Goal: Information Seeking & Learning: Learn about a topic

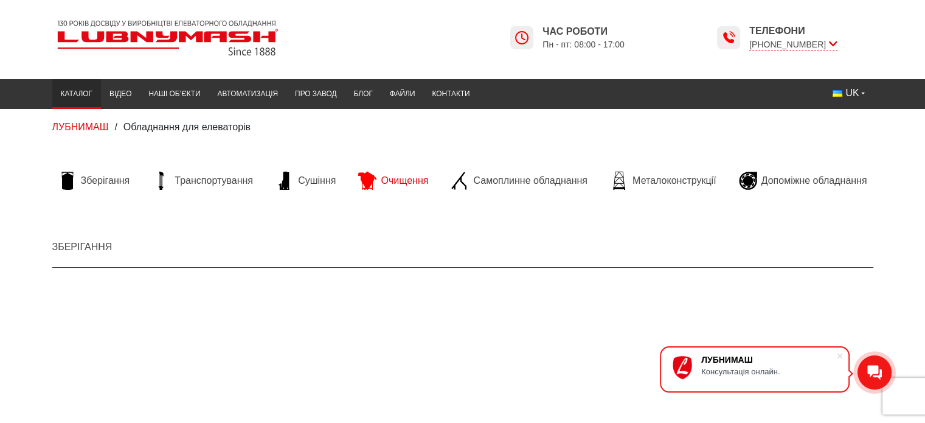
click at [398, 184] on span "Очищення" at bounding box center [404, 180] width 47 height 13
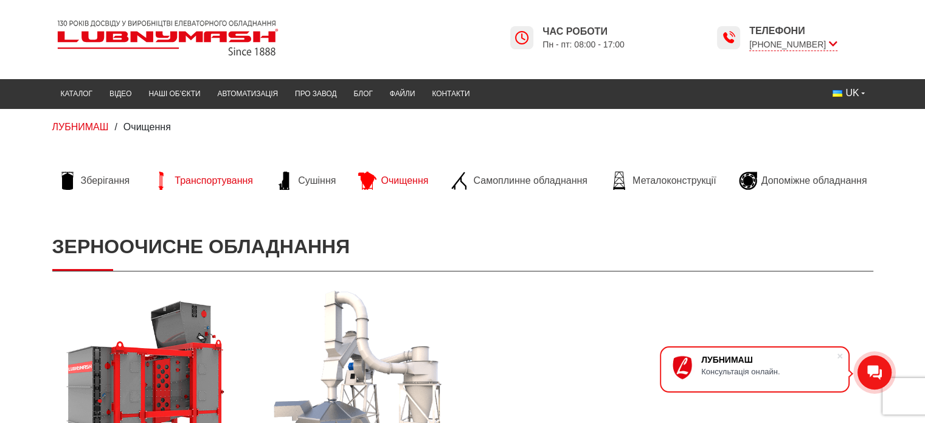
click at [187, 178] on span "Транспортування" at bounding box center [214, 180] width 78 height 13
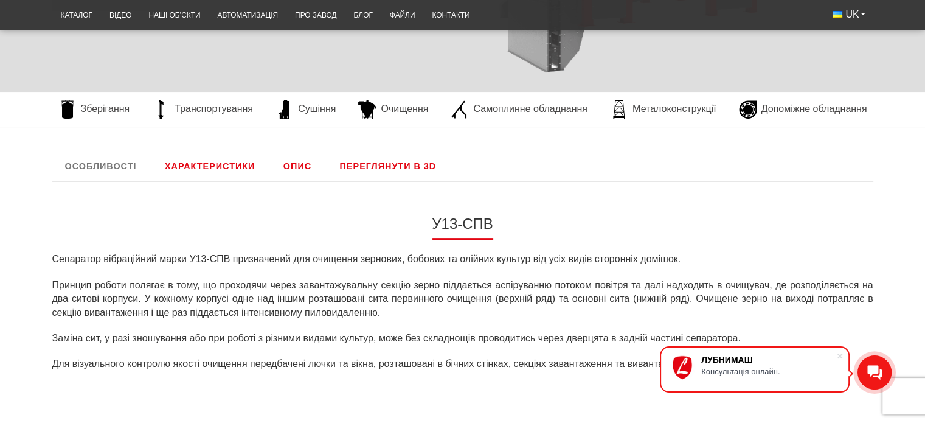
scroll to position [365, 0]
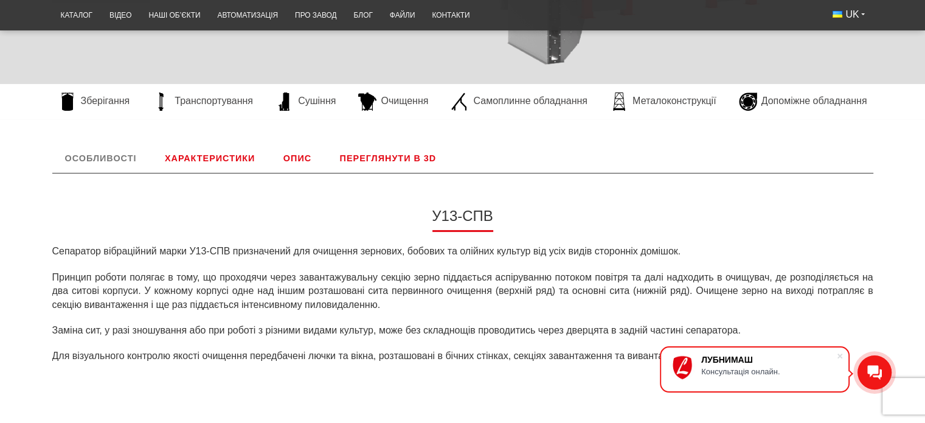
click at [190, 156] on link "Характеристики" at bounding box center [210, 158] width 116 height 29
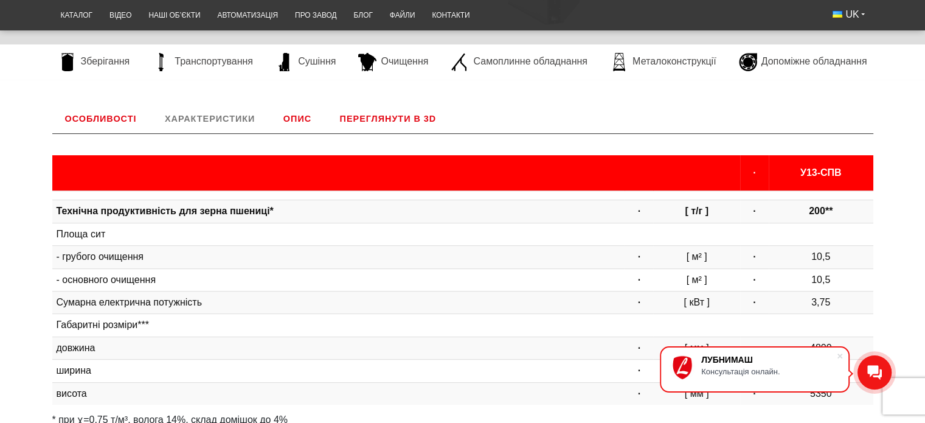
scroll to position [283, 0]
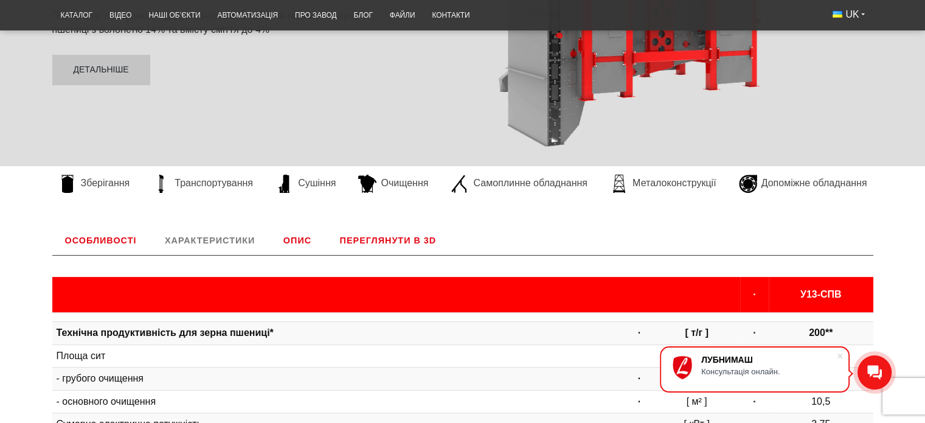
click at [299, 240] on link "Опис" at bounding box center [298, 240] width 54 height 29
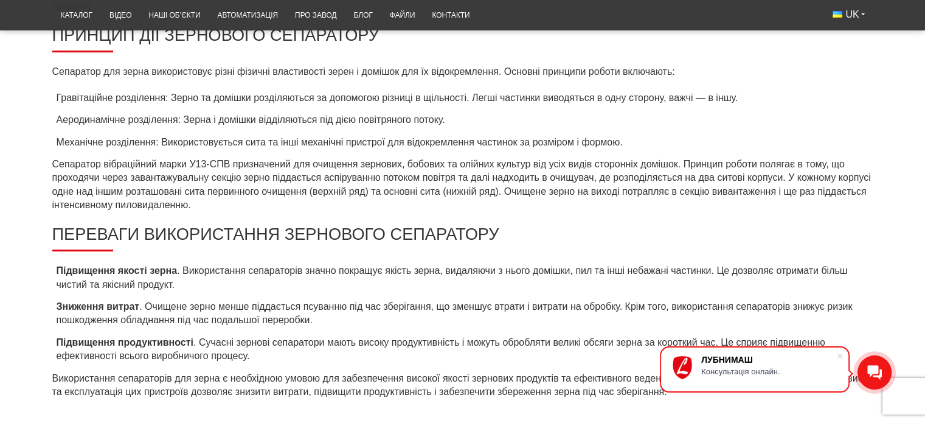
scroll to position [405, 0]
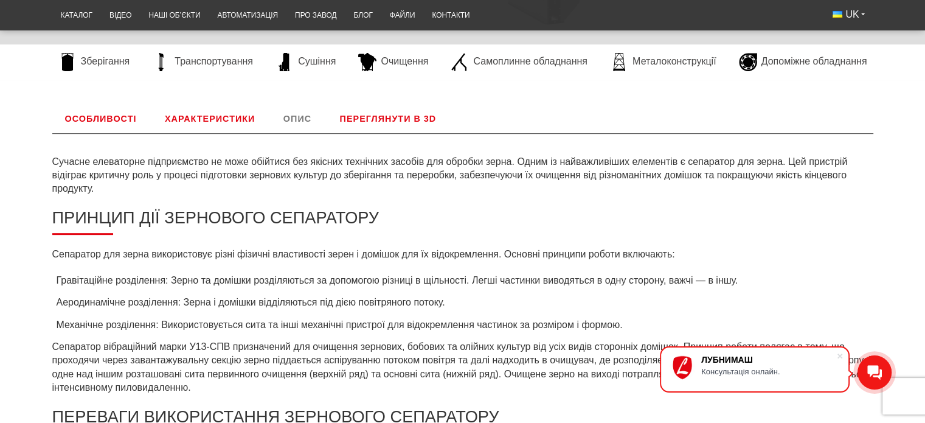
click at [369, 116] on link "Переглянути в 3D" at bounding box center [388, 118] width 122 height 29
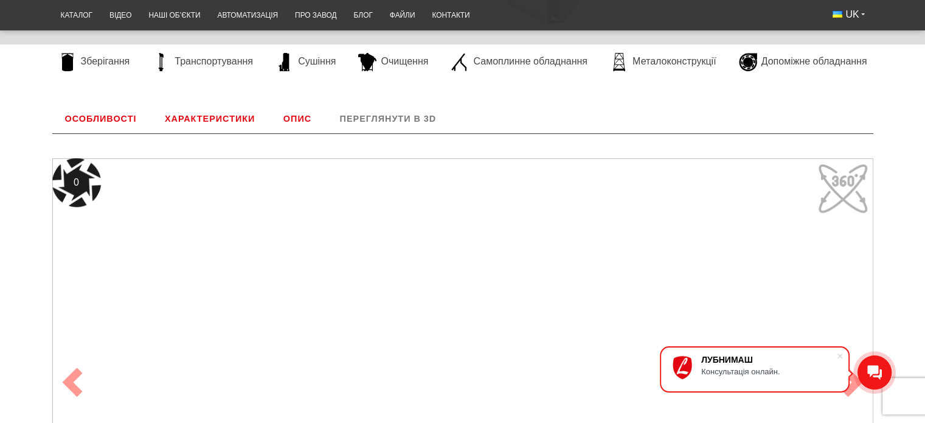
scroll to position [465, 0]
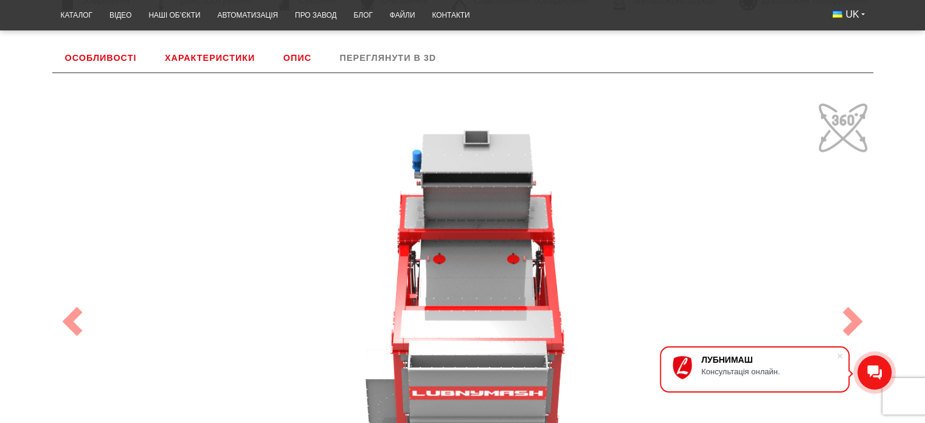
drag, startPoint x: 611, startPoint y: 237, endPoint x: 559, endPoint y: 210, distance: 58.8
click at [559, 210] on div "100" at bounding box center [462, 321] width 821 height 448
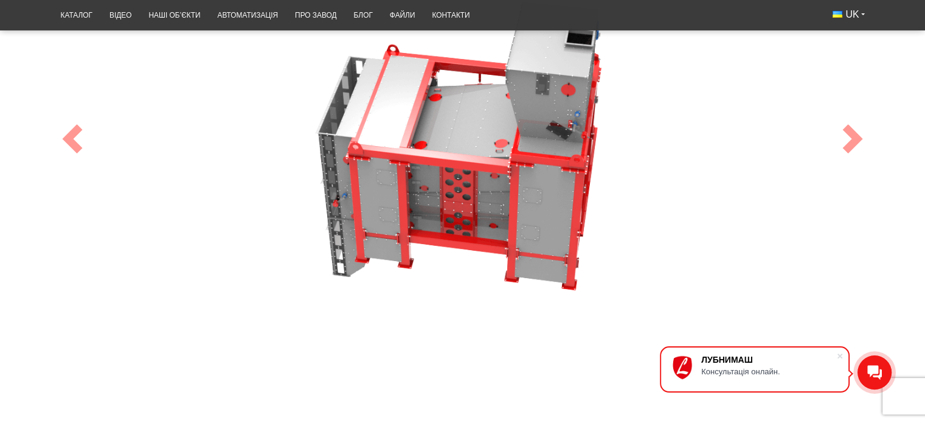
drag, startPoint x: 711, startPoint y: 195, endPoint x: 662, endPoint y: 204, distance: 48.9
click at [662, 204] on div "100" at bounding box center [462, 139] width 821 height 448
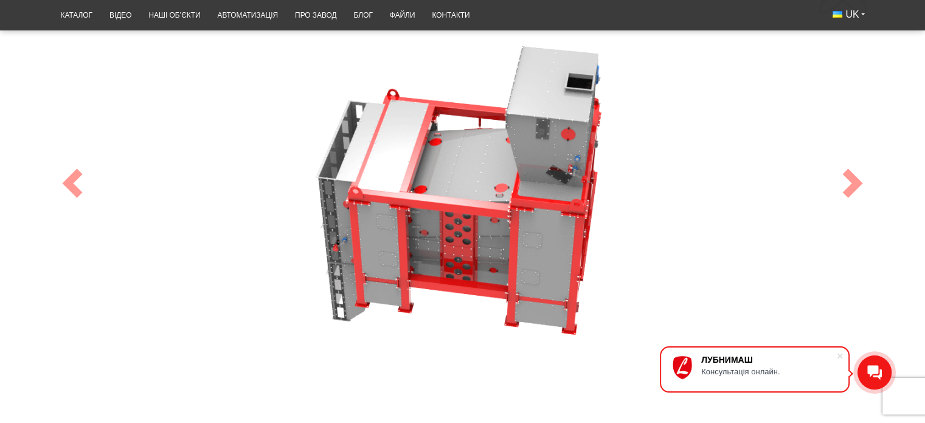
scroll to position [587, 0]
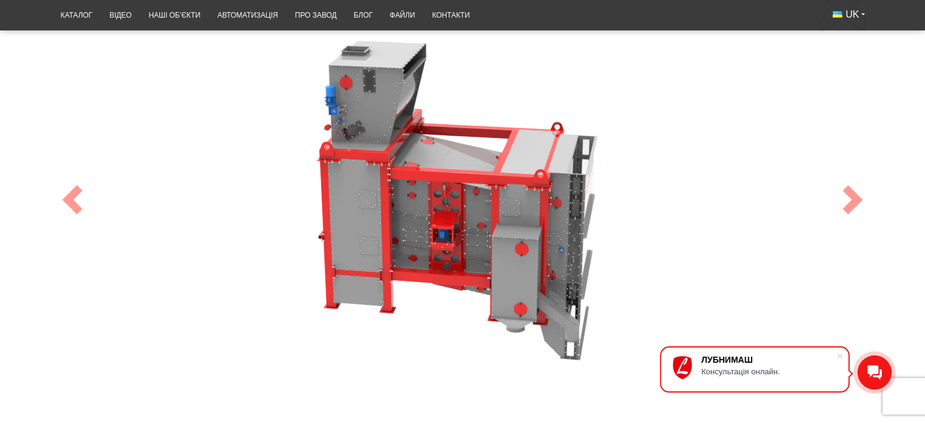
drag, startPoint x: 682, startPoint y: 175, endPoint x: 515, endPoint y: 184, distance: 166.9
click at [515, 184] on div "100" at bounding box center [462, 200] width 821 height 448
click at [843, 201] on span at bounding box center [852, 199] width 29 height 29
click at [852, 199] on span at bounding box center [852, 199] width 29 height 29
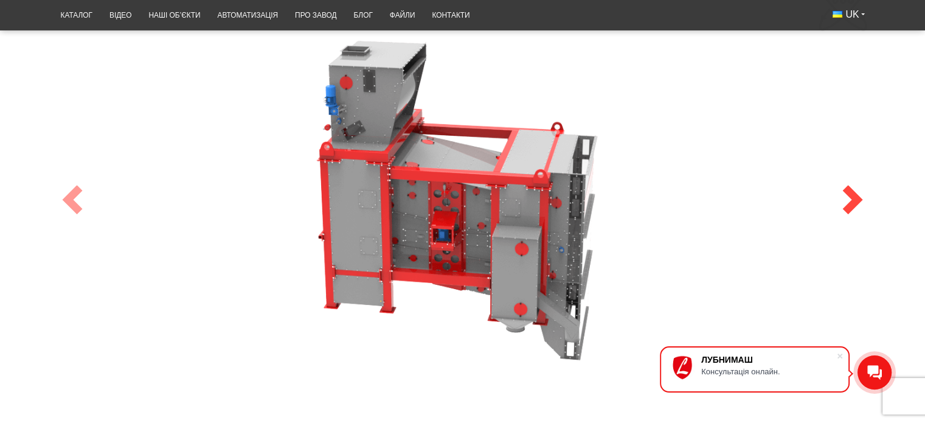
click at [852, 199] on span at bounding box center [852, 199] width 29 height 29
click at [75, 198] on span at bounding box center [72, 199] width 29 height 29
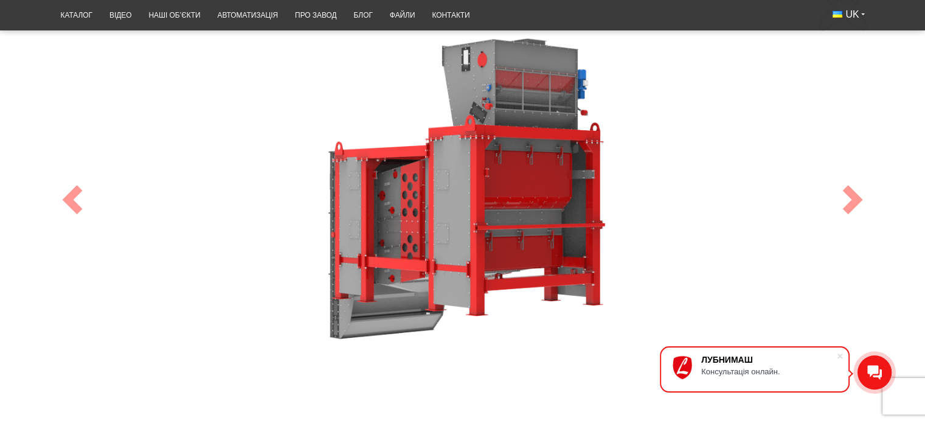
drag, startPoint x: 680, startPoint y: 252, endPoint x: 511, endPoint y: 204, distance: 175.8
click at [511, 204] on div "100" at bounding box center [462, 200] width 821 height 448
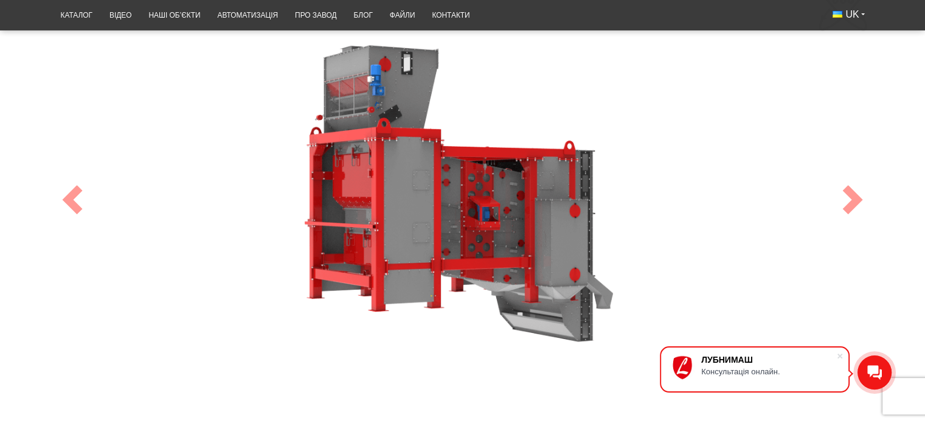
drag, startPoint x: 742, startPoint y: 255, endPoint x: 654, endPoint y: 214, distance: 96.9
click at [654, 214] on div "100" at bounding box center [462, 200] width 821 height 448
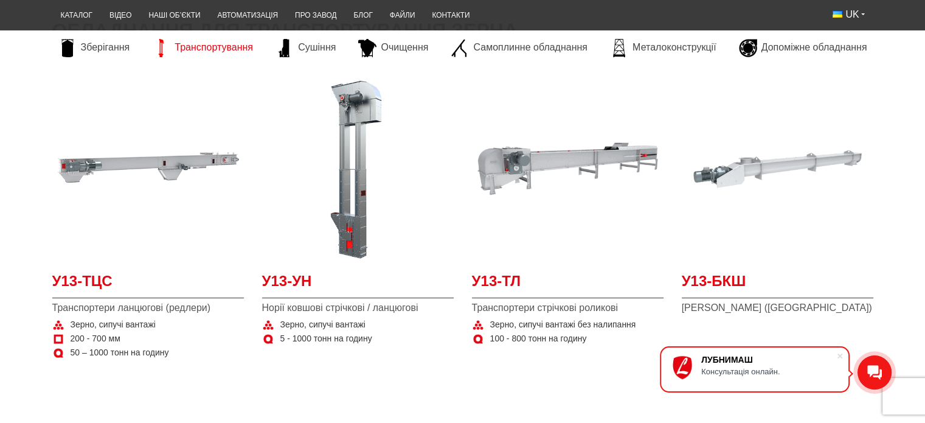
scroll to position [243, 0]
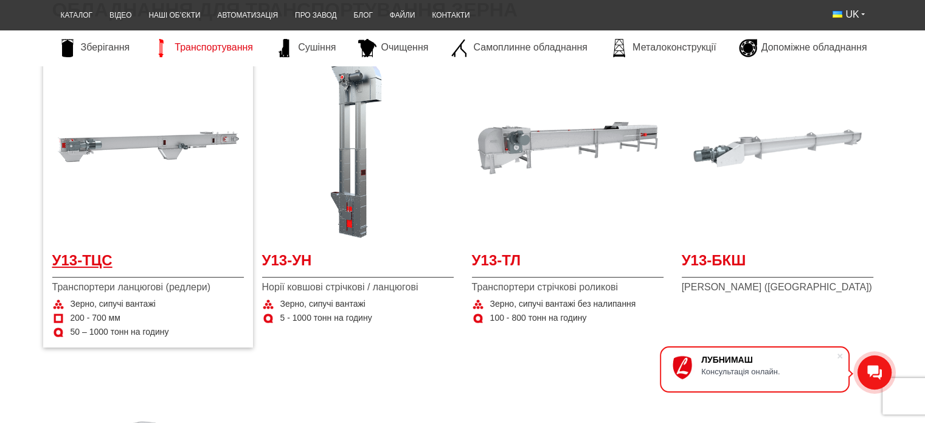
click at [89, 260] on span "У13-ТЦС" at bounding box center [148, 263] width 192 height 27
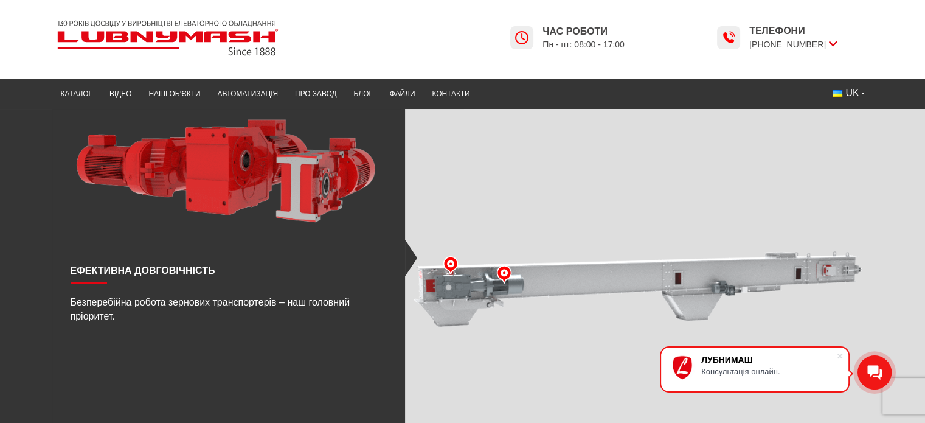
click at [504, 274] on img at bounding box center [504, 274] width 18 height 18
click at [504, 276] on img at bounding box center [504, 274] width 18 height 18
click at [504, 272] on img at bounding box center [504, 274] width 18 height 18
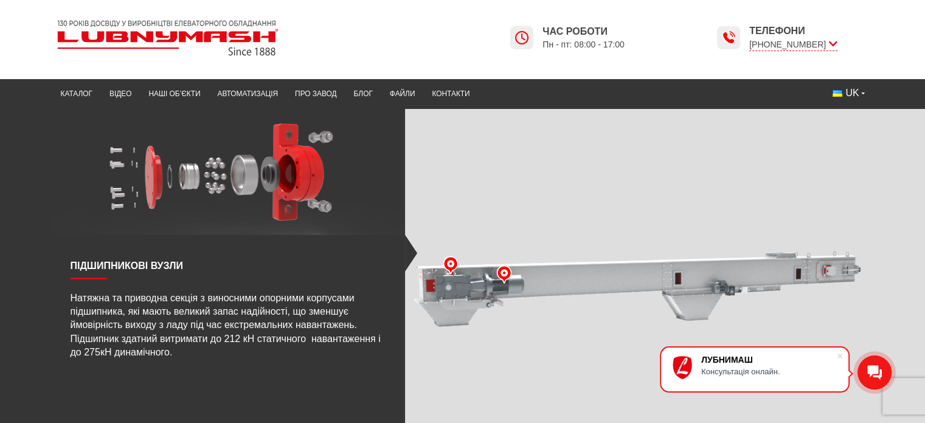
click at [448, 261] on img at bounding box center [451, 265] width 18 height 18
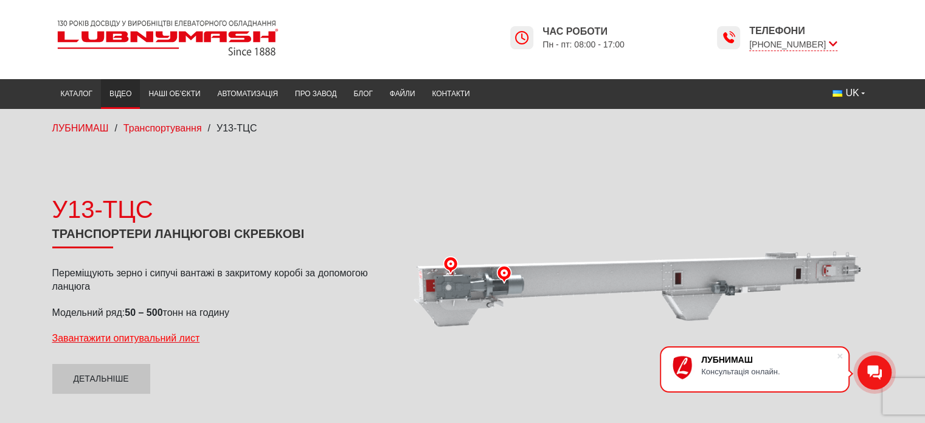
click at [112, 94] on link "Відео" at bounding box center [120, 94] width 39 height 24
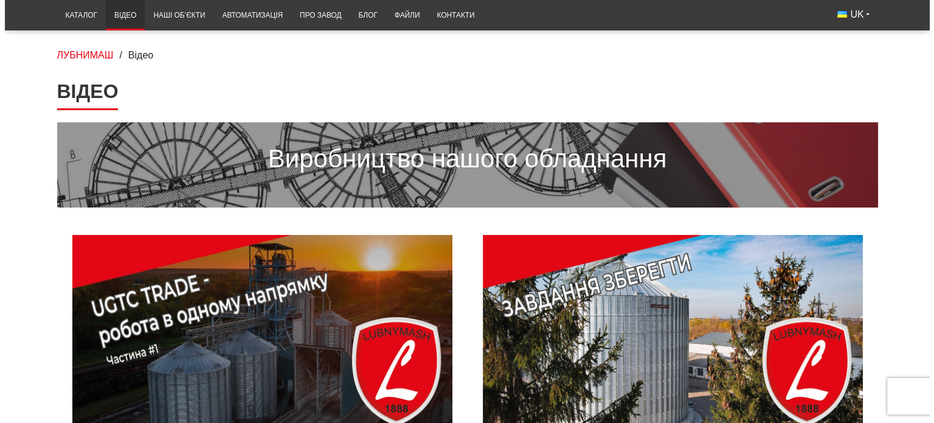
scroll to position [61, 0]
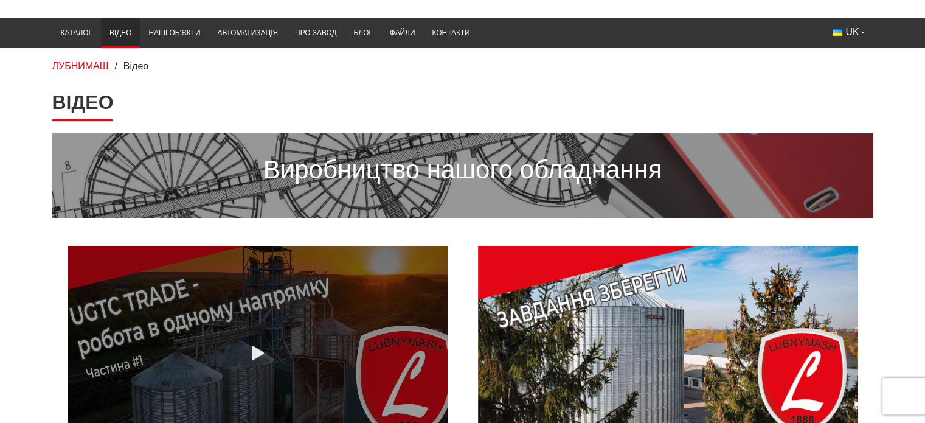
click at [192, 338] on link at bounding box center [258, 353] width 380 height 214
